Goal: Transaction & Acquisition: Purchase product/service

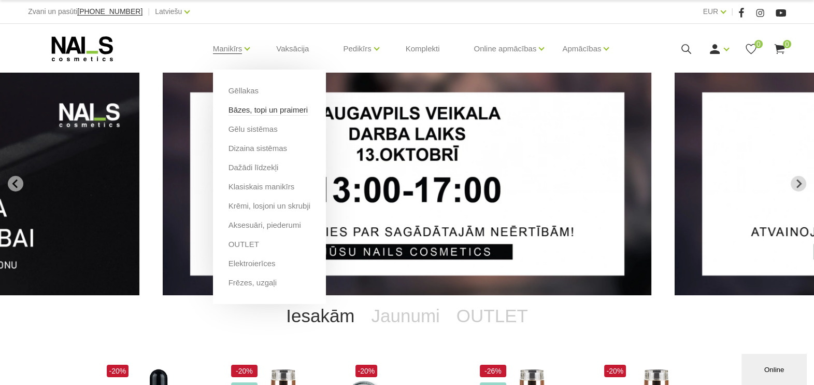
click at [249, 110] on link "Bāzes, topi un praimeri" at bounding box center [268, 109] width 79 height 11
click at [245, 111] on link "Bāzes, topi un praimeri" at bounding box center [268, 109] width 79 height 11
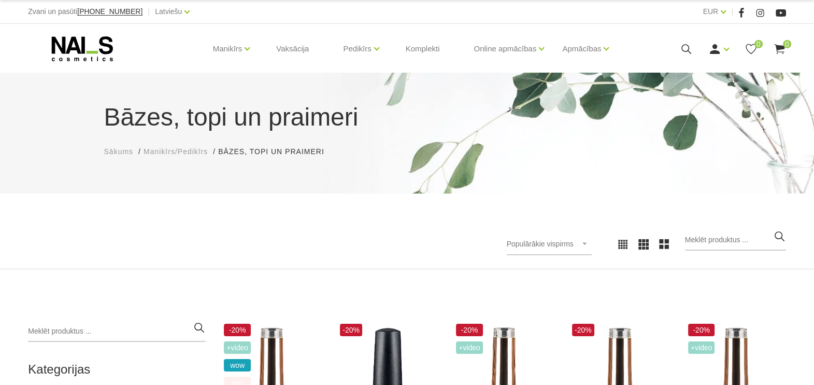
click at [807, 267] on div "Populārākie vispirms Jaunumi Lētākais vispirms Dārgākais vispirms Populārākie v…" at bounding box center [407, 244] width 814 height 50
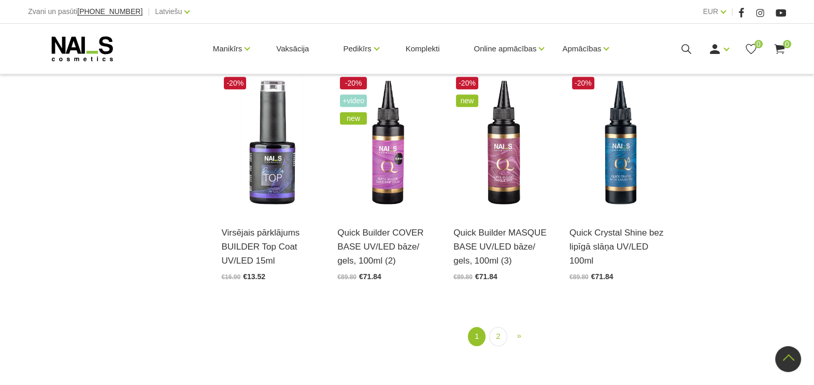
scroll to position [1192, 0]
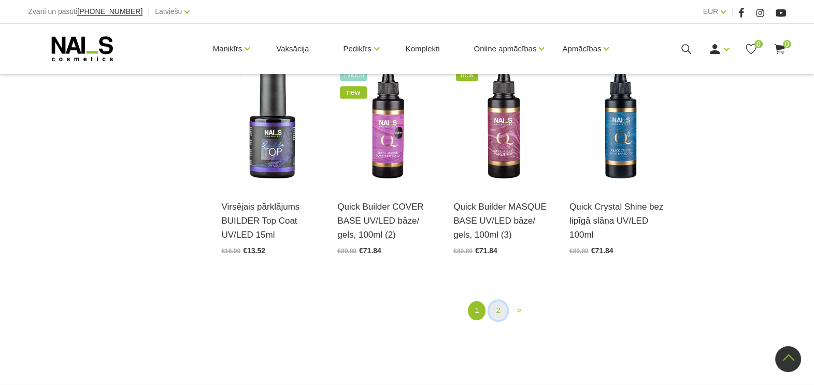
click at [499, 310] on link "2" at bounding box center [498, 310] width 18 height 19
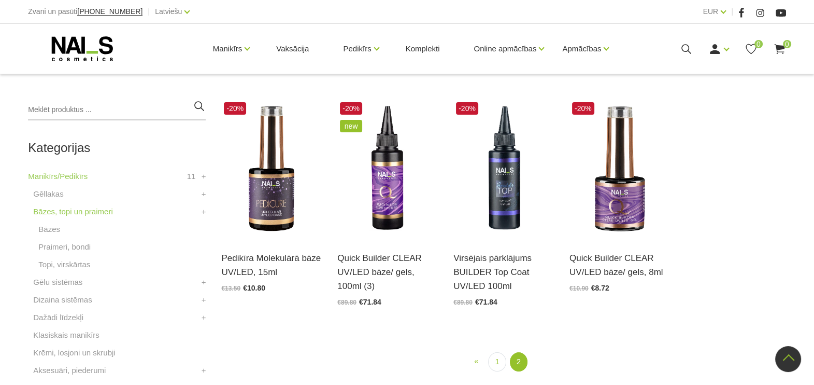
scroll to position [212, 0]
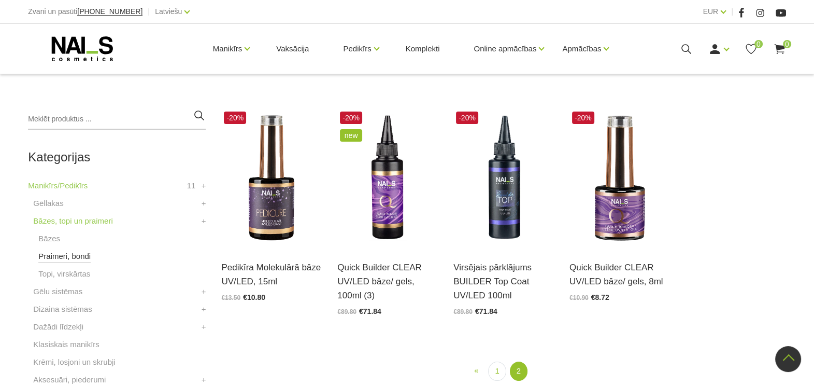
click at [67, 259] on link "Praimeri, bondi" at bounding box center [64, 256] width 52 height 12
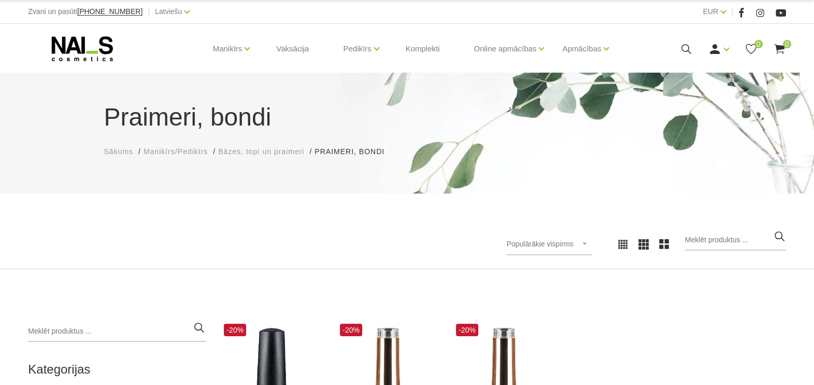
click at [516, 226] on div "Populārākie vispirms Jaunumi Lētākais vispirms Dārgākais vispirms Populārākie v…" at bounding box center [407, 244] width 814 height 50
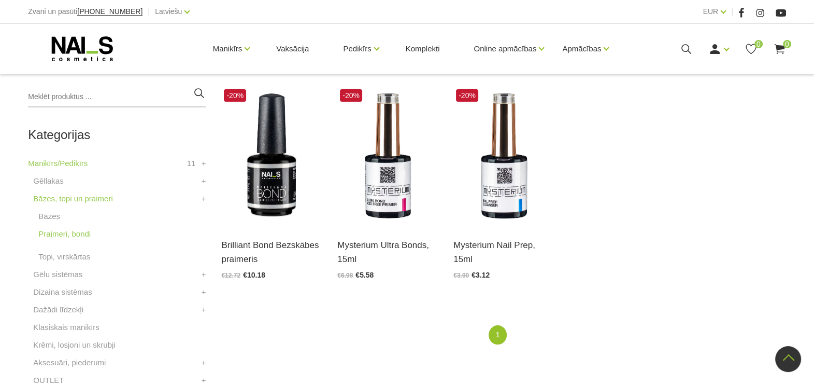
scroll to position [233, 0]
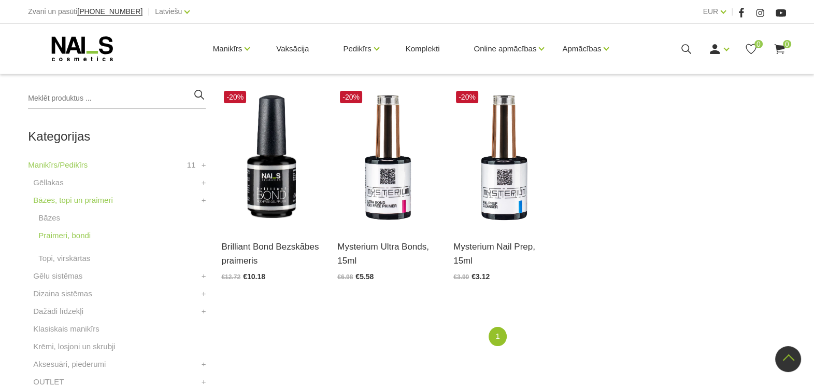
click at [73, 264] on li "Bāzes, topi un praimeri Bāzes Praimeri, bondi Topi, virskārtas +" at bounding box center [117, 232] width 178 height 76
click at [72, 260] on link "Topi, virskārtas" at bounding box center [64, 258] width 52 height 12
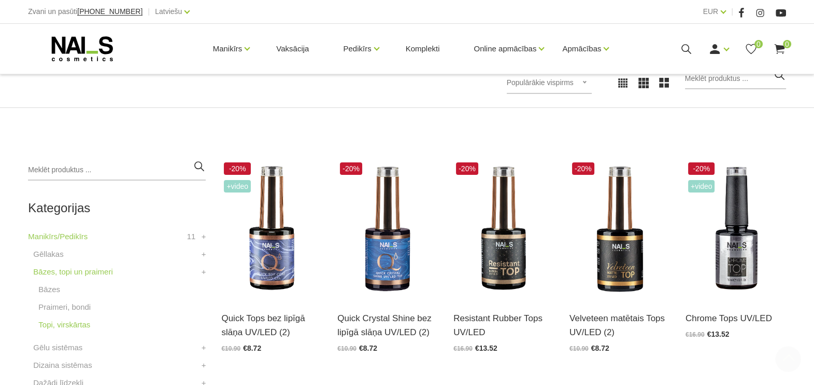
scroll to position [311, 0]
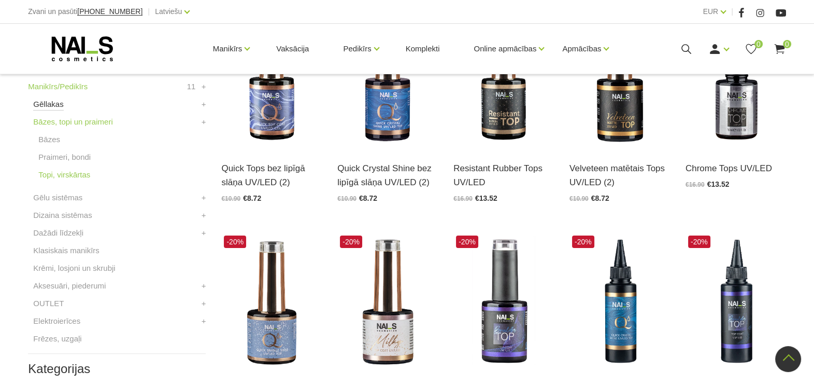
click at [49, 106] on link "Gēllakas" at bounding box center [48, 104] width 30 height 12
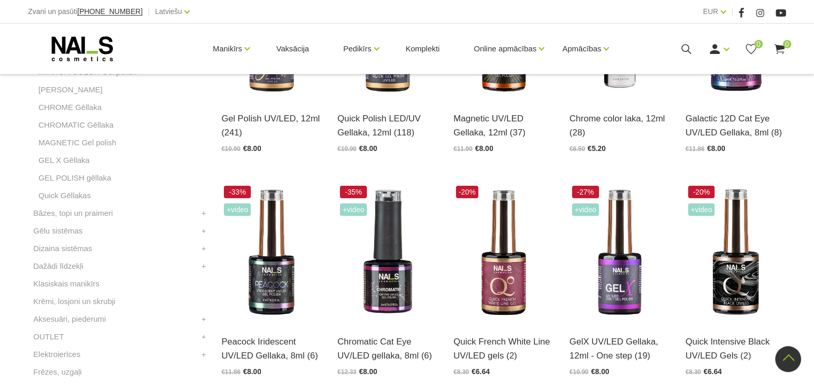
scroll to position [363, 0]
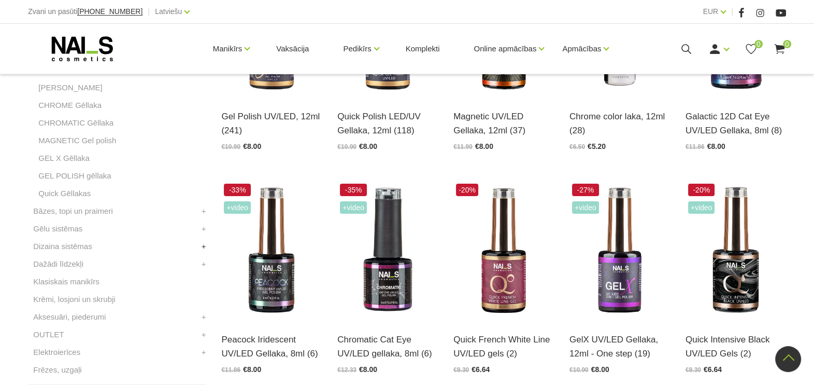
click at [202, 247] on link "+" at bounding box center [204, 246] width 5 height 12
click at [105, 316] on link "Krēmi, losjoni un skrubji" at bounding box center [74, 316] width 82 height 12
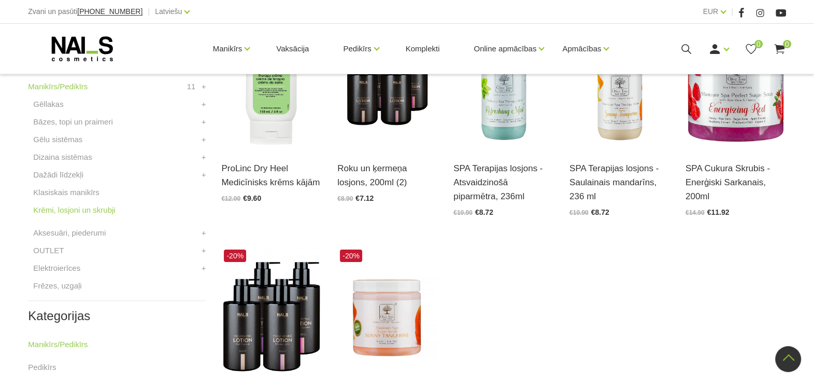
scroll to position [389, 0]
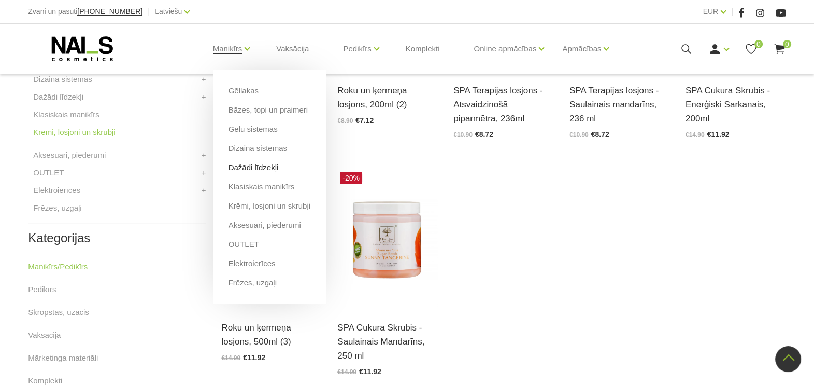
click at [249, 167] on link "Dažādi līdzekļi" at bounding box center [254, 167] width 50 height 11
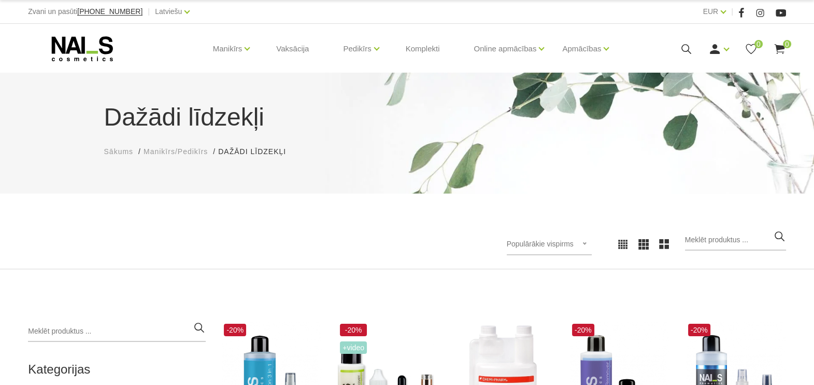
click at [801, 258] on div "Populārākie vispirms Jaunumi Lētākais vispirms Dārgākais vispirms Populārākie v…" at bounding box center [407, 244] width 814 height 50
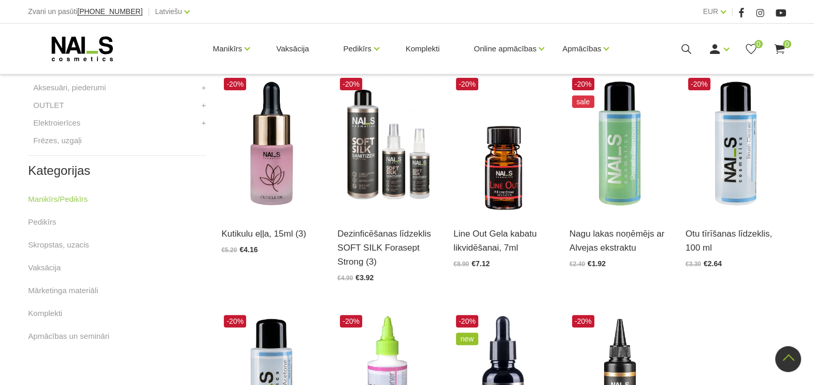
scroll to position [466, 0]
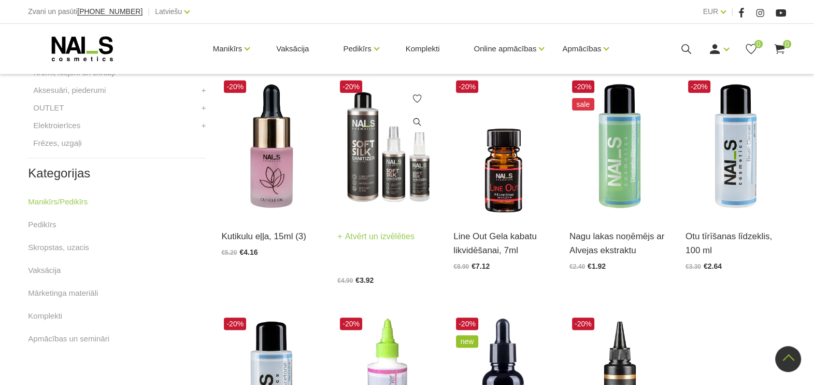
click at [391, 171] on img at bounding box center [387, 147] width 101 height 138
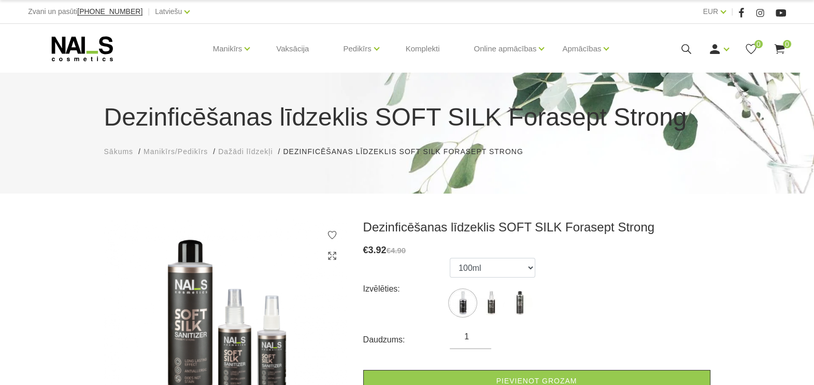
click at [700, 234] on h3 "Dezinficēšanas līdzeklis SOFT SILK Forasept Strong" at bounding box center [536, 227] width 347 height 16
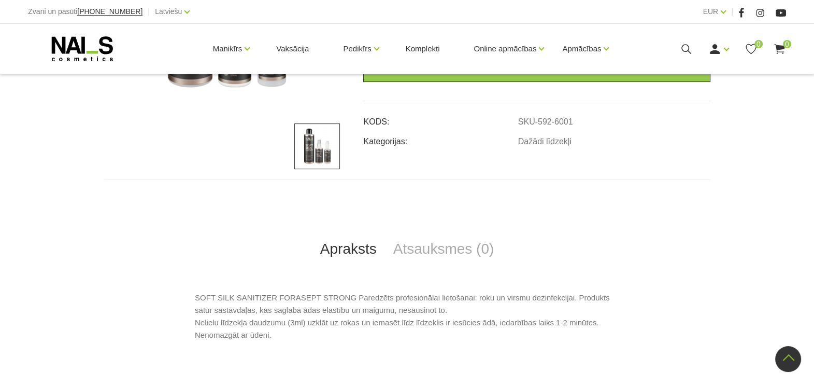
scroll to position [311, 0]
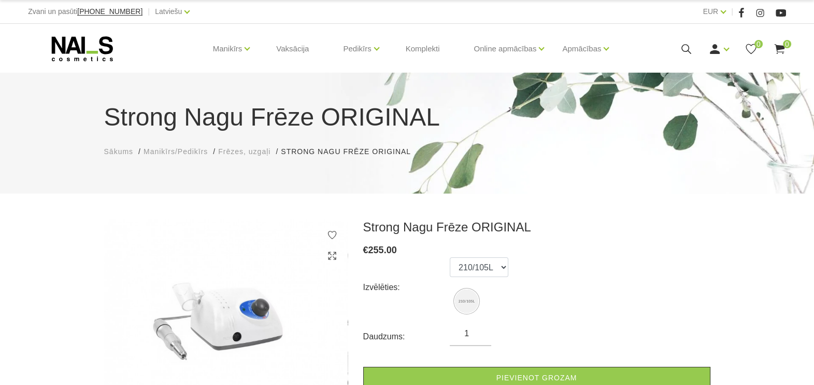
click at [656, 220] on h3 "Strong Nagu Frēze ORIGINAL" at bounding box center [536, 227] width 347 height 16
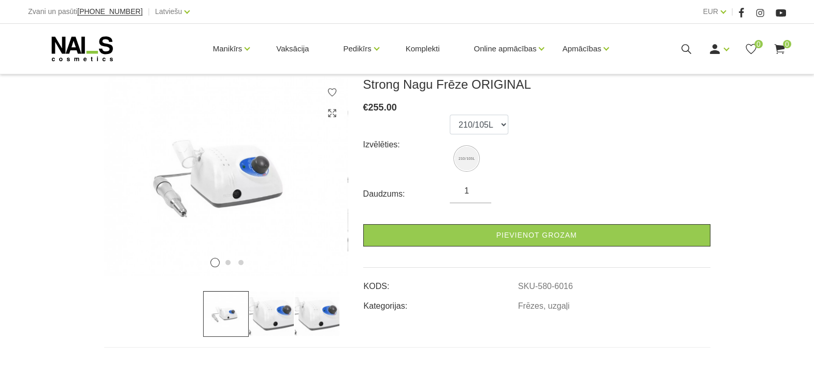
scroll to position [155, 0]
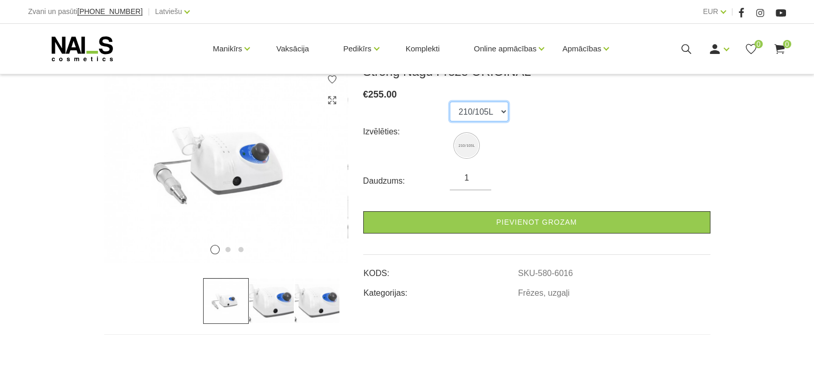
click at [508, 114] on select "210/105L" at bounding box center [479, 112] width 59 height 20
click at [593, 94] on div "€ 255.00" at bounding box center [536, 94] width 347 height 15
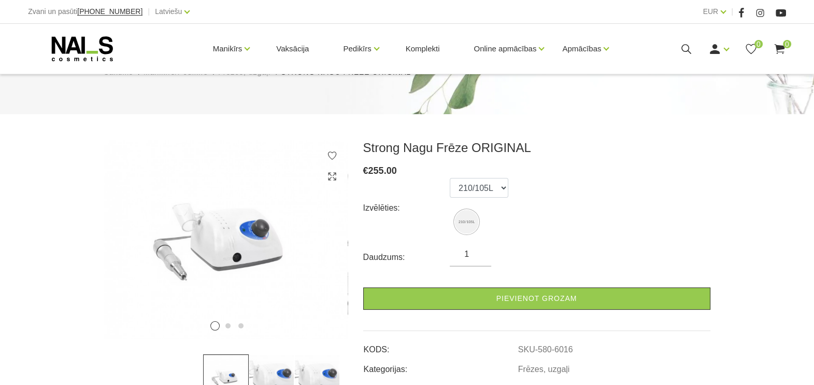
scroll to position [78, 0]
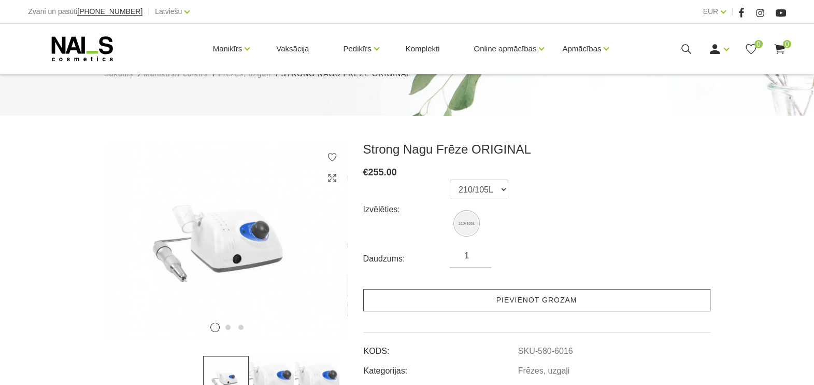
click at [578, 299] on link "Pievienot grozam" at bounding box center [536, 300] width 347 height 22
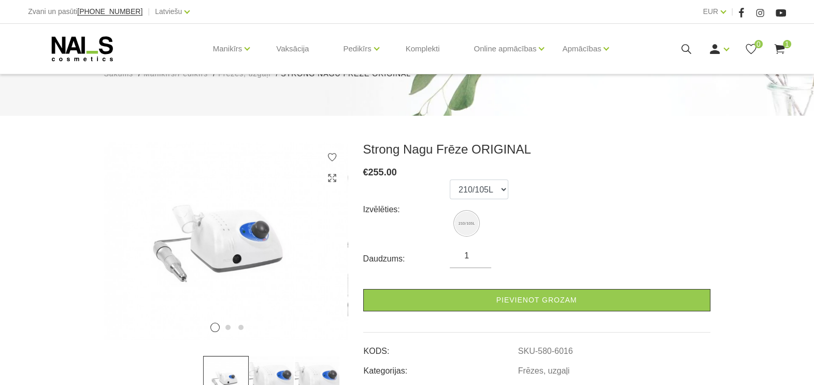
click at [782, 52] on icon at bounding box center [779, 48] width 13 height 13
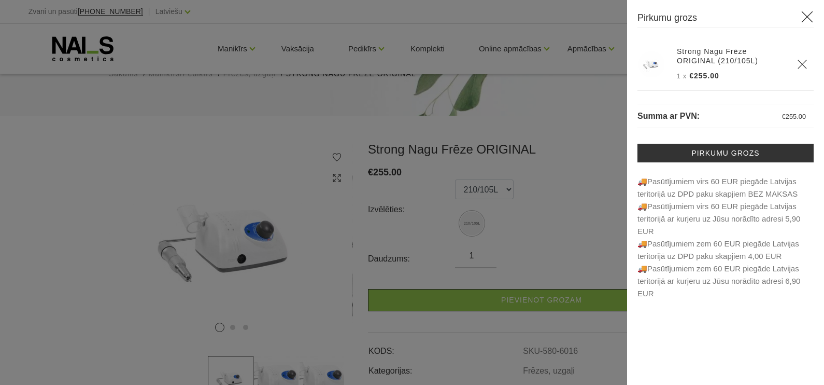
drag, startPoint x: 611, startPoint y: 32, endPoint x: 604, endPoint y: 27, distance: 8.6
click at [604, 27] on div at bounding box center [412, 192] width 824 height 385
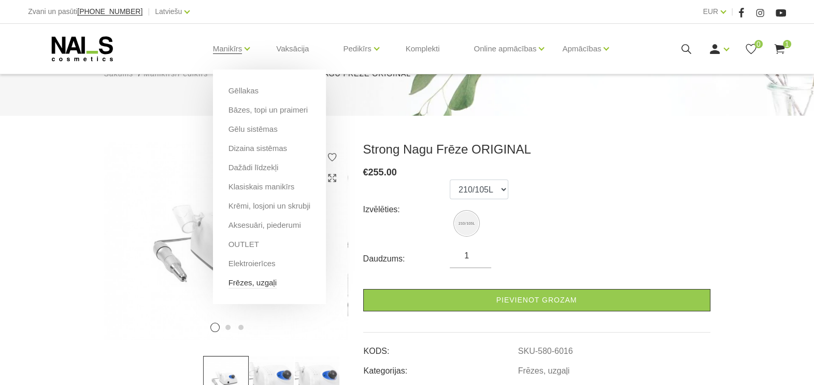
click at [262, 285] on link "Frēzes, uzgaļi" at bounding box center [253, 282] width 48 height 11
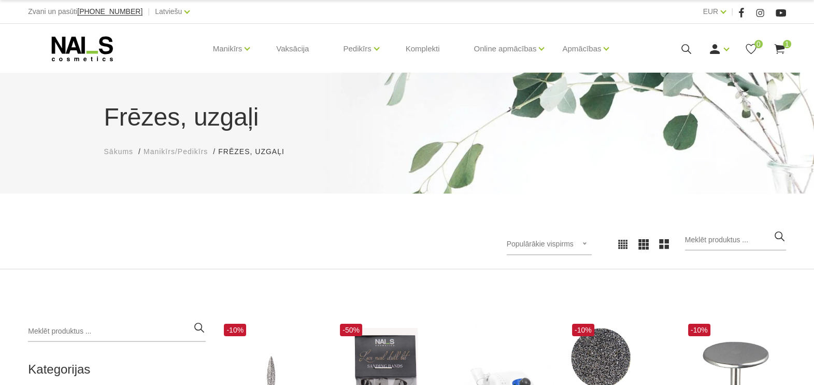
click at [806, 263] on div "Populārākie vispirms Jaunumi Lētākais vispirms Dārgākais vispirms Populārākie v…" at bounding box center [407, 244] width 814 height 50
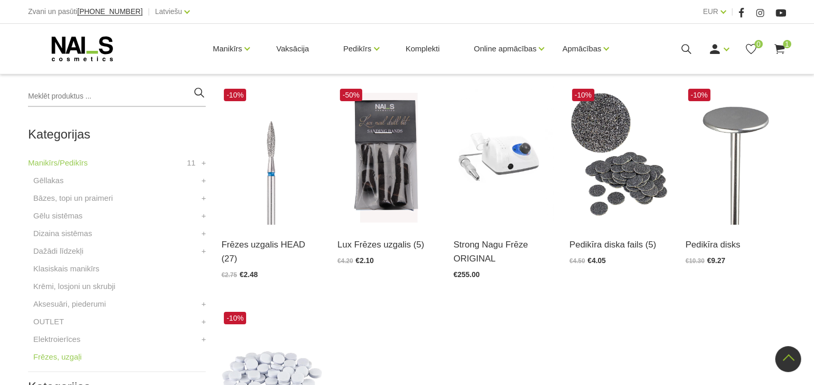
scroll to position [233, 0]
